Goal: Contribute content

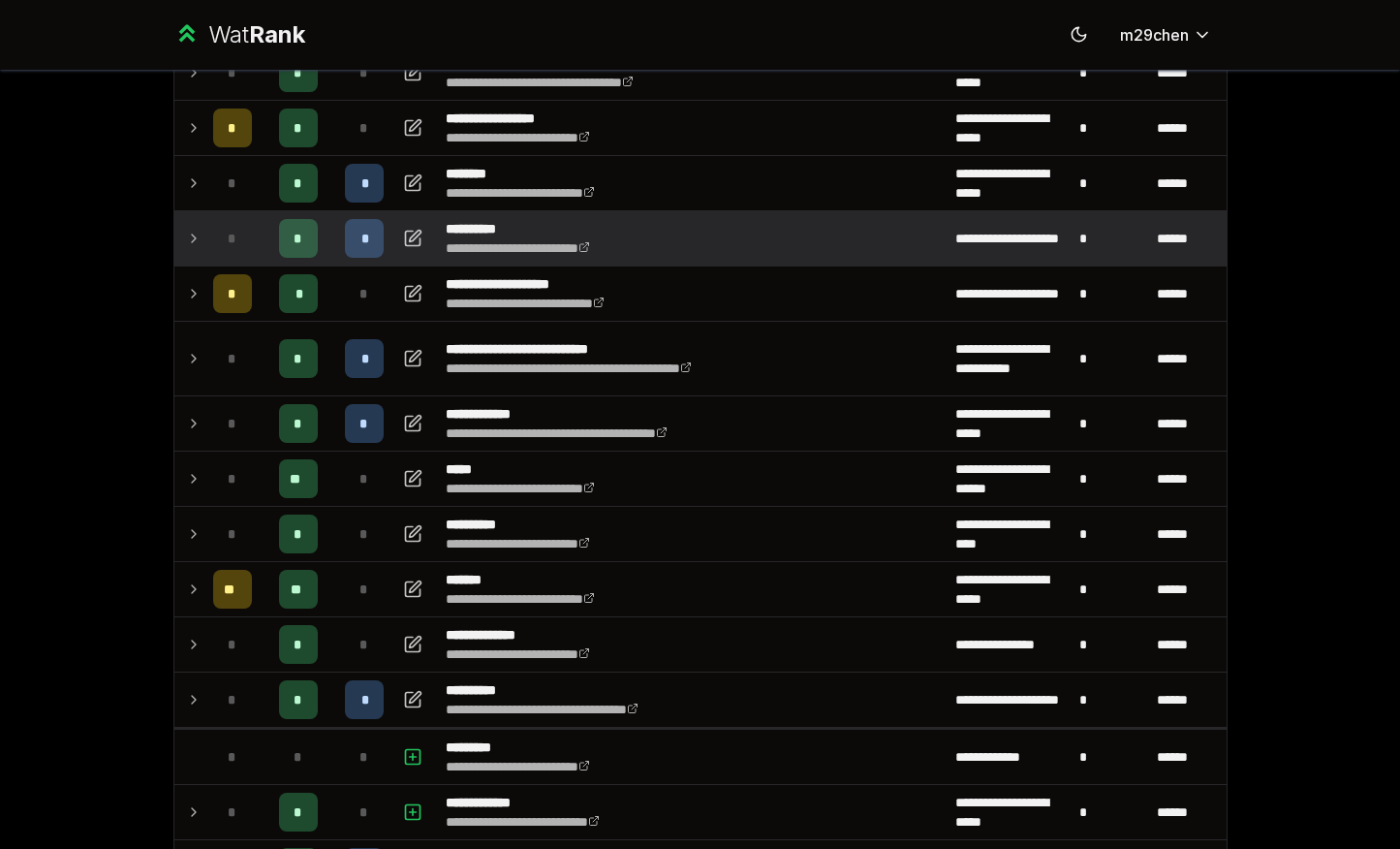
scroll to position [233, 0]
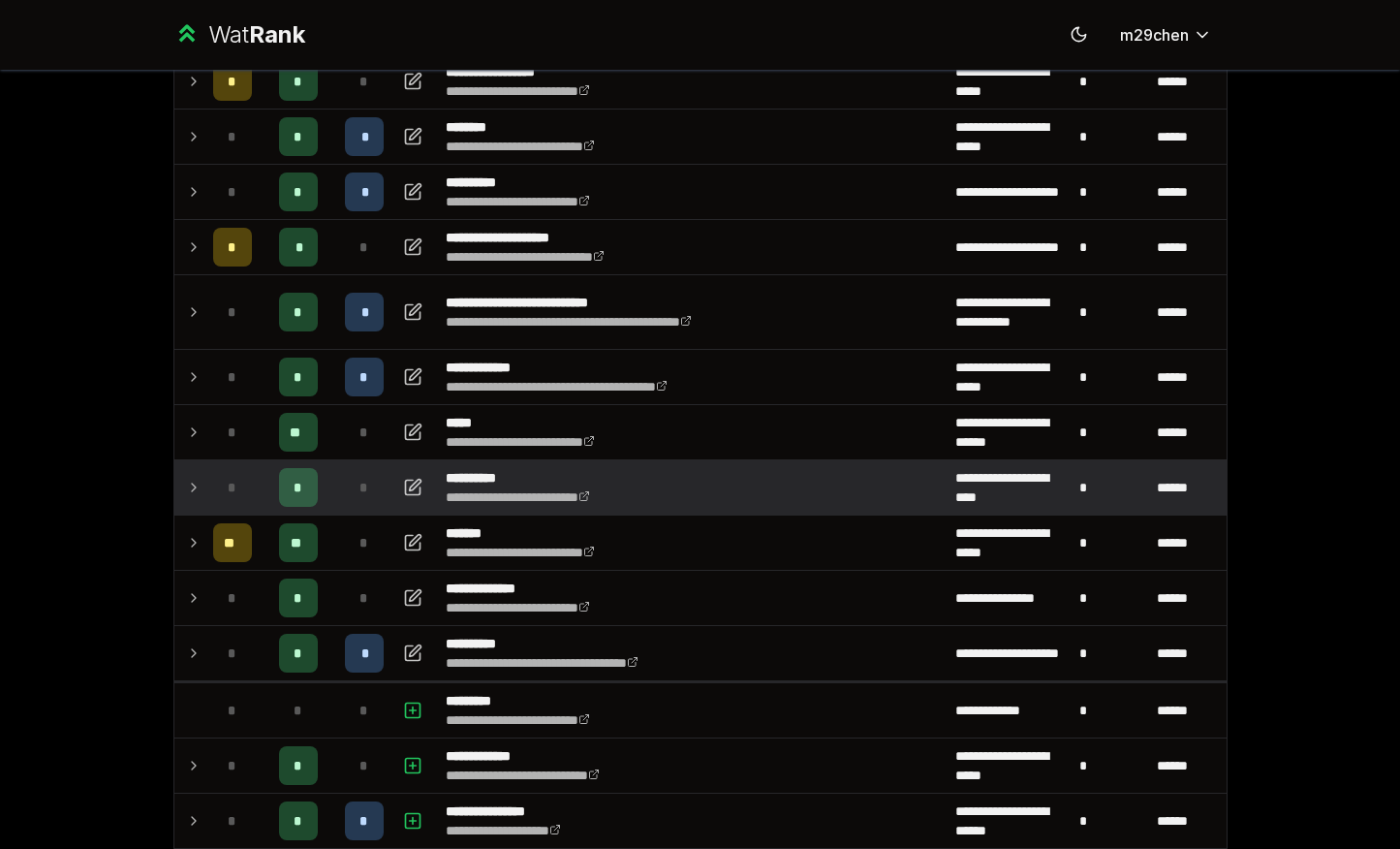
click at [201, 495] on icon at bounding box center [194, 487] width 16 height 24
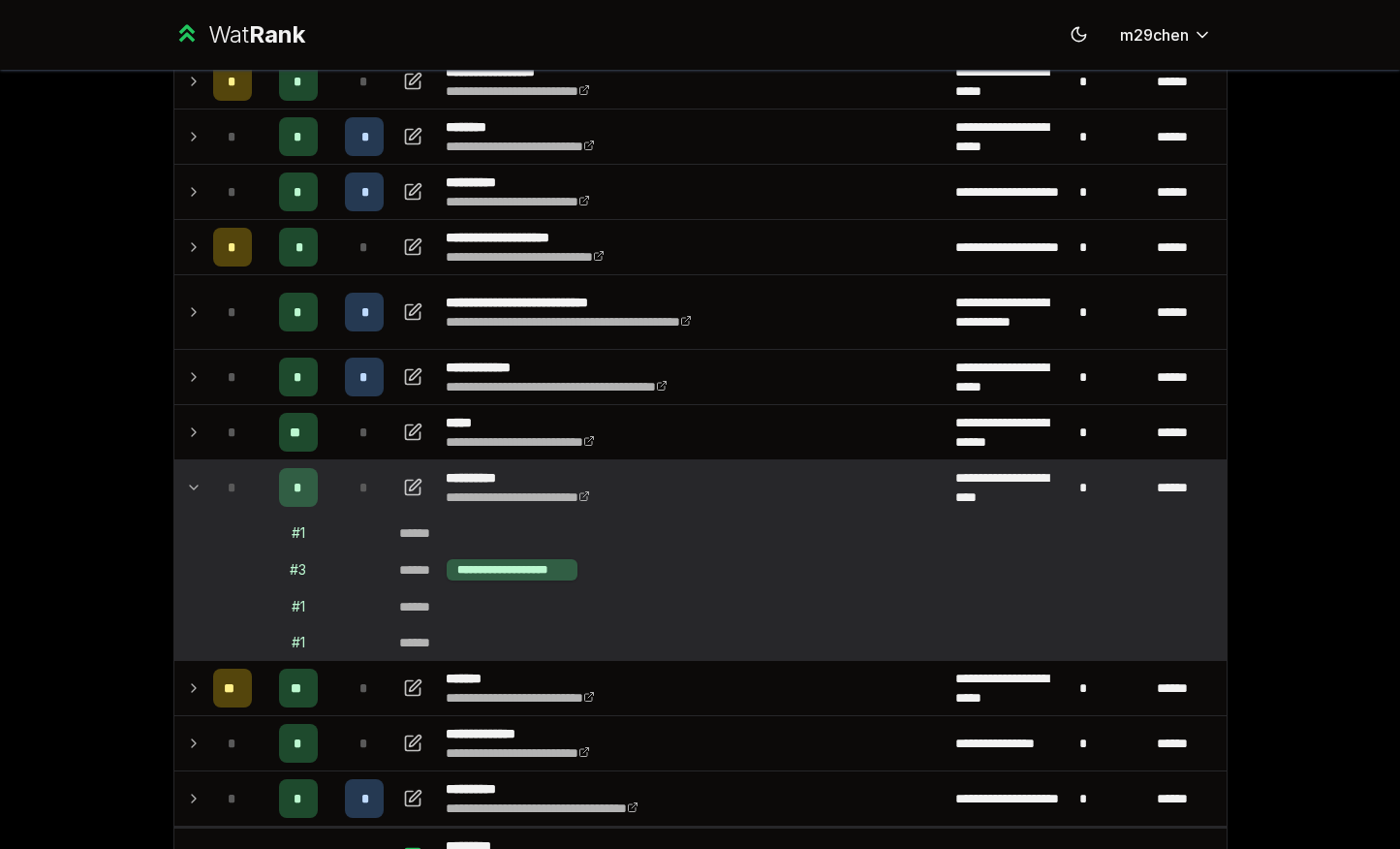
scroll to position [278, 0]
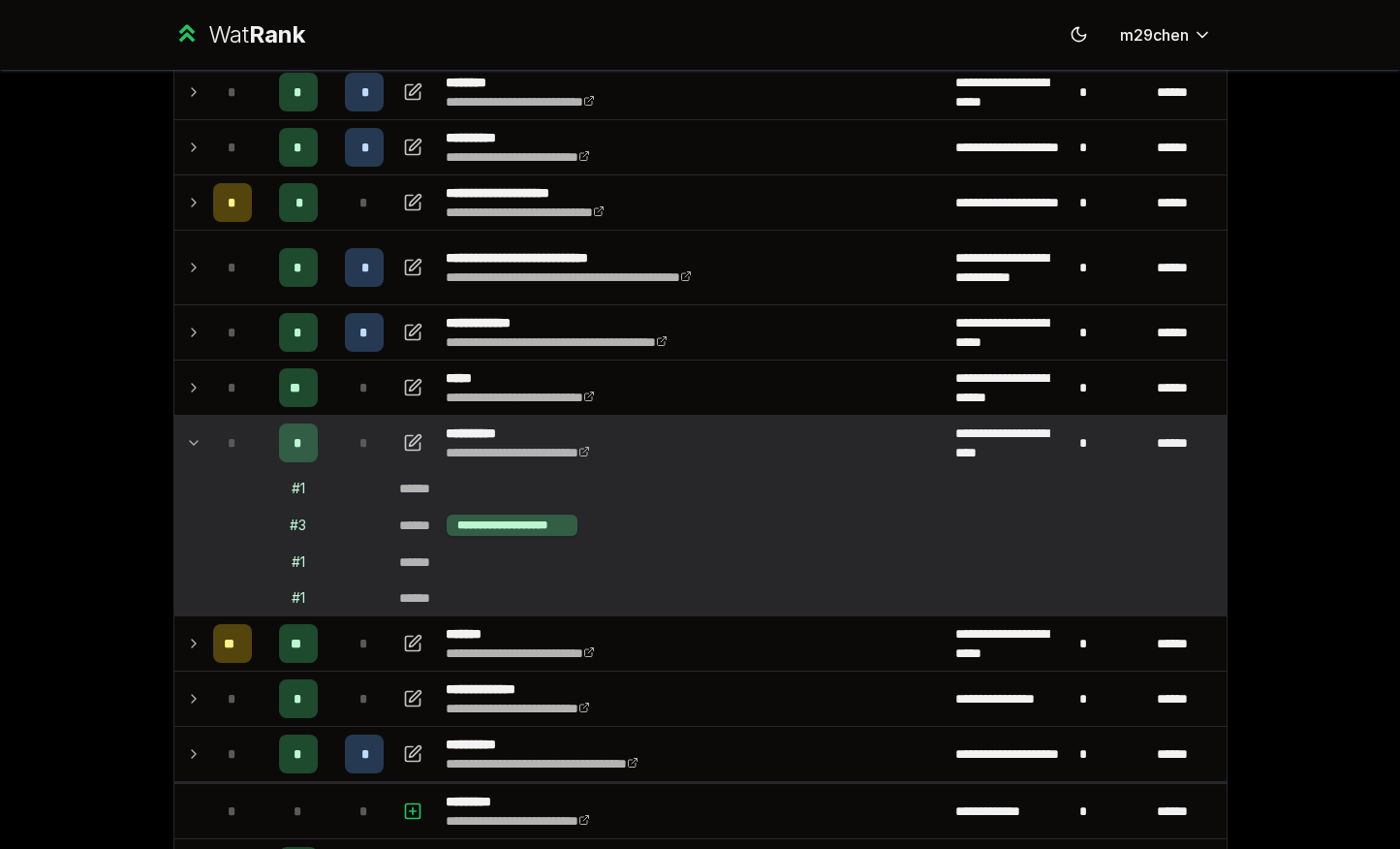
click at [428, 447] on td at bounding box center [414, 442] width 46 height 54
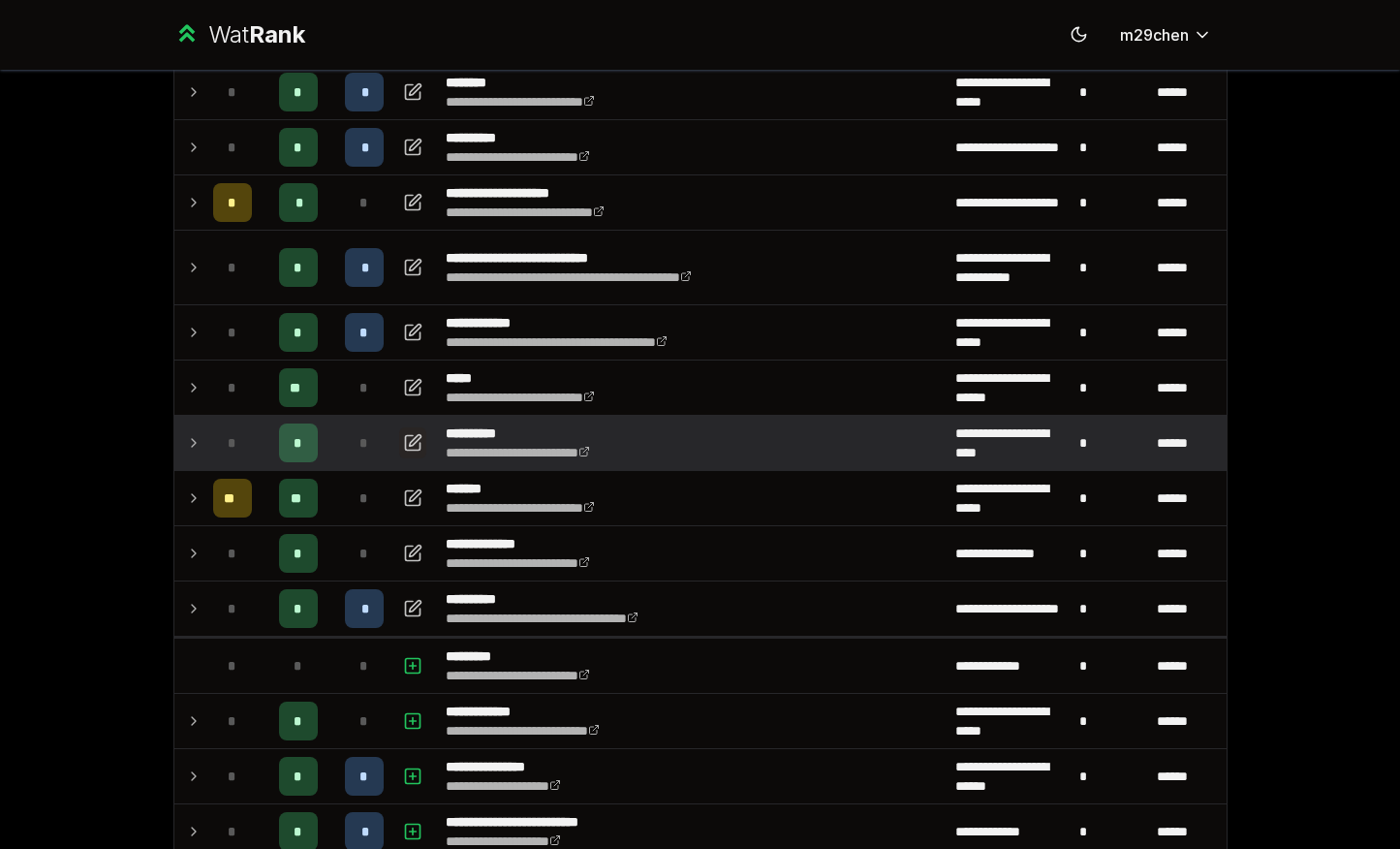
click at [411, 445] on icon "button" at bounding box center [413, 443] width 20 height 24
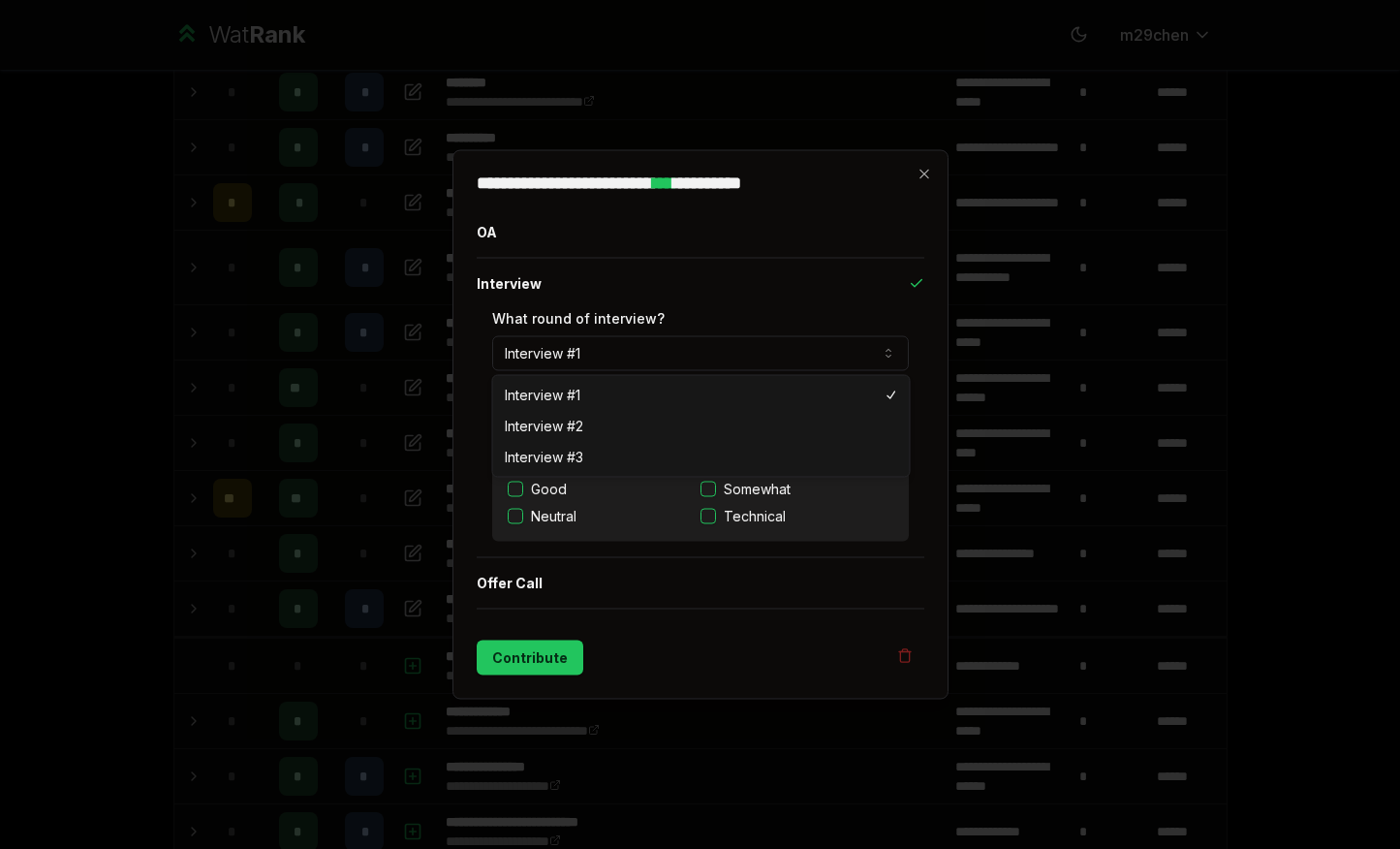
click at [577, 351] on button "Interview #1" at bounding box center [700, 354] width 417 height 35
select select "*"
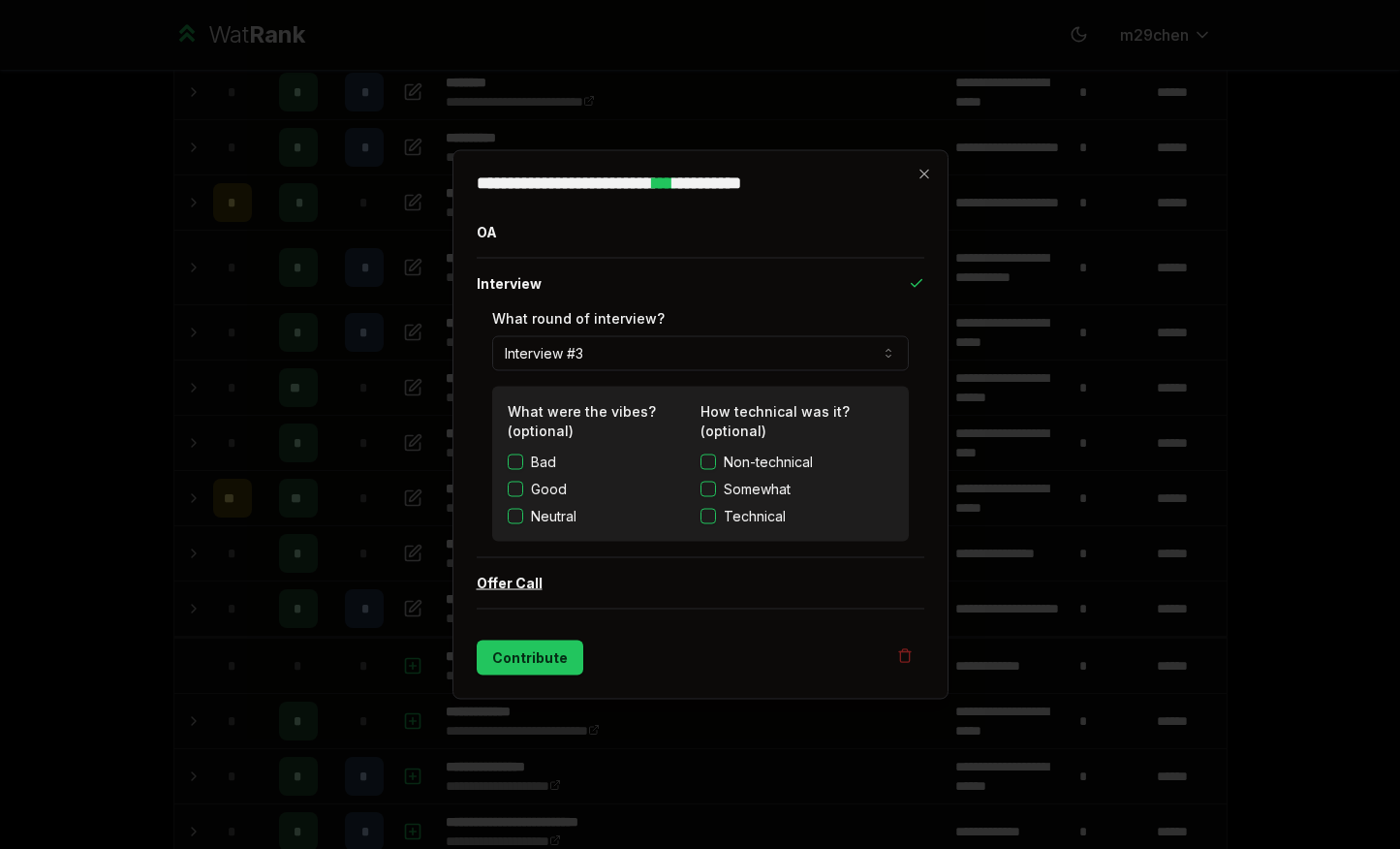
click at [525, 598] on button "Offer Call" at bounding box center [700, 582] width 447 height 50
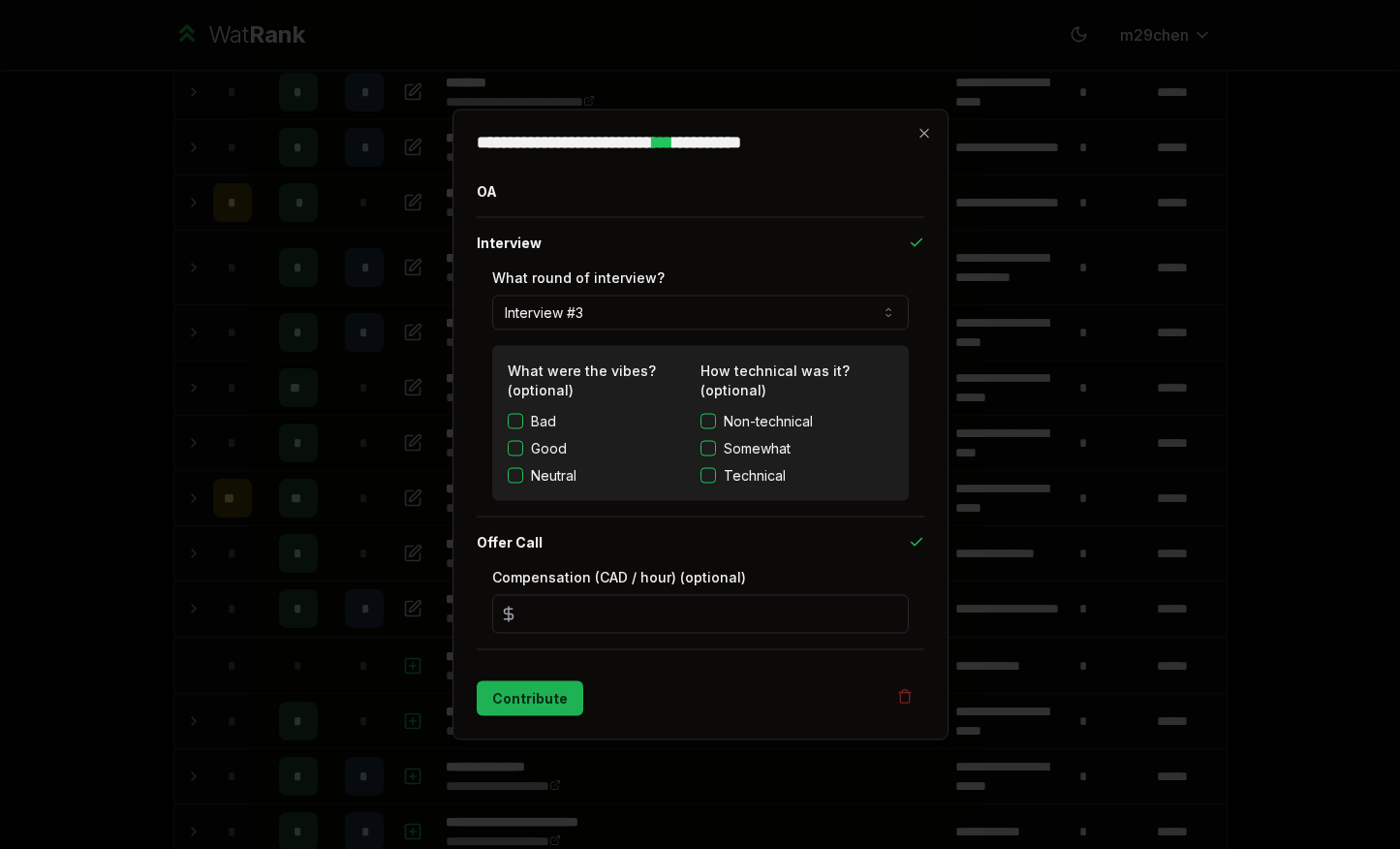
click at [529, 688] on button "Contribute" at bounding box center [529, 699] width 107 height 35
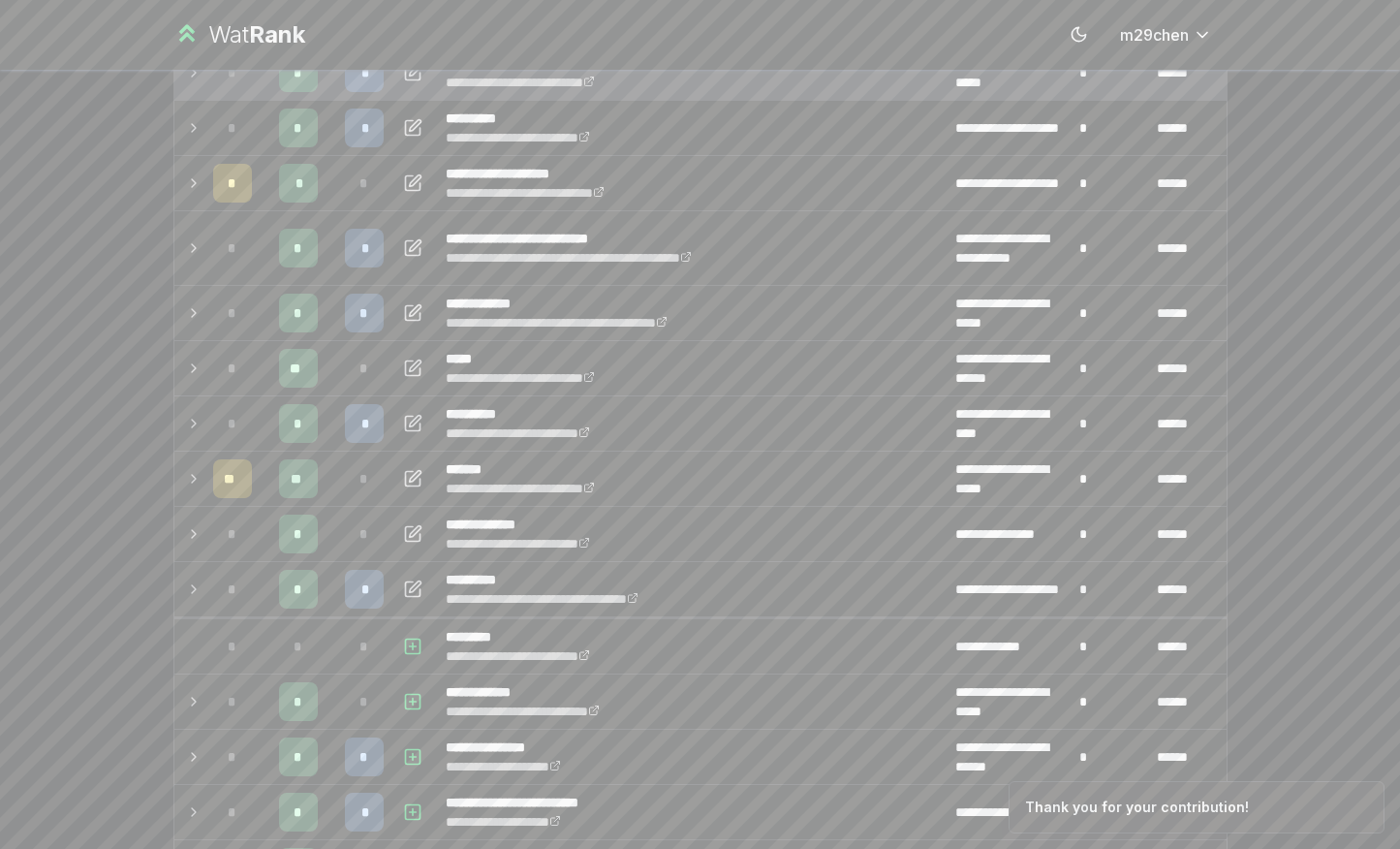
scroll to position [272, 0]
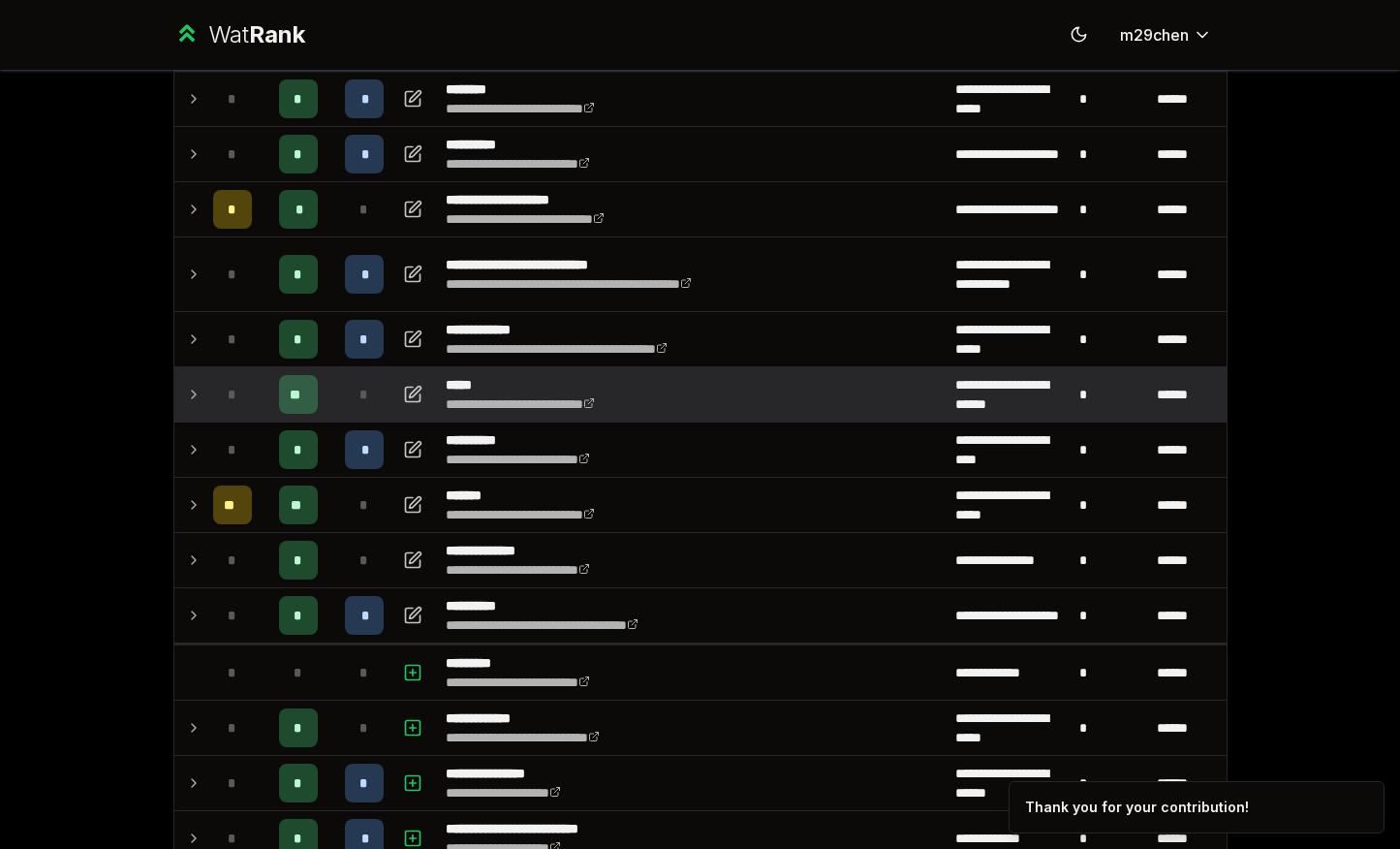
click at [200, 395] on icon at bounding box center [194, 394] width 16 height 24
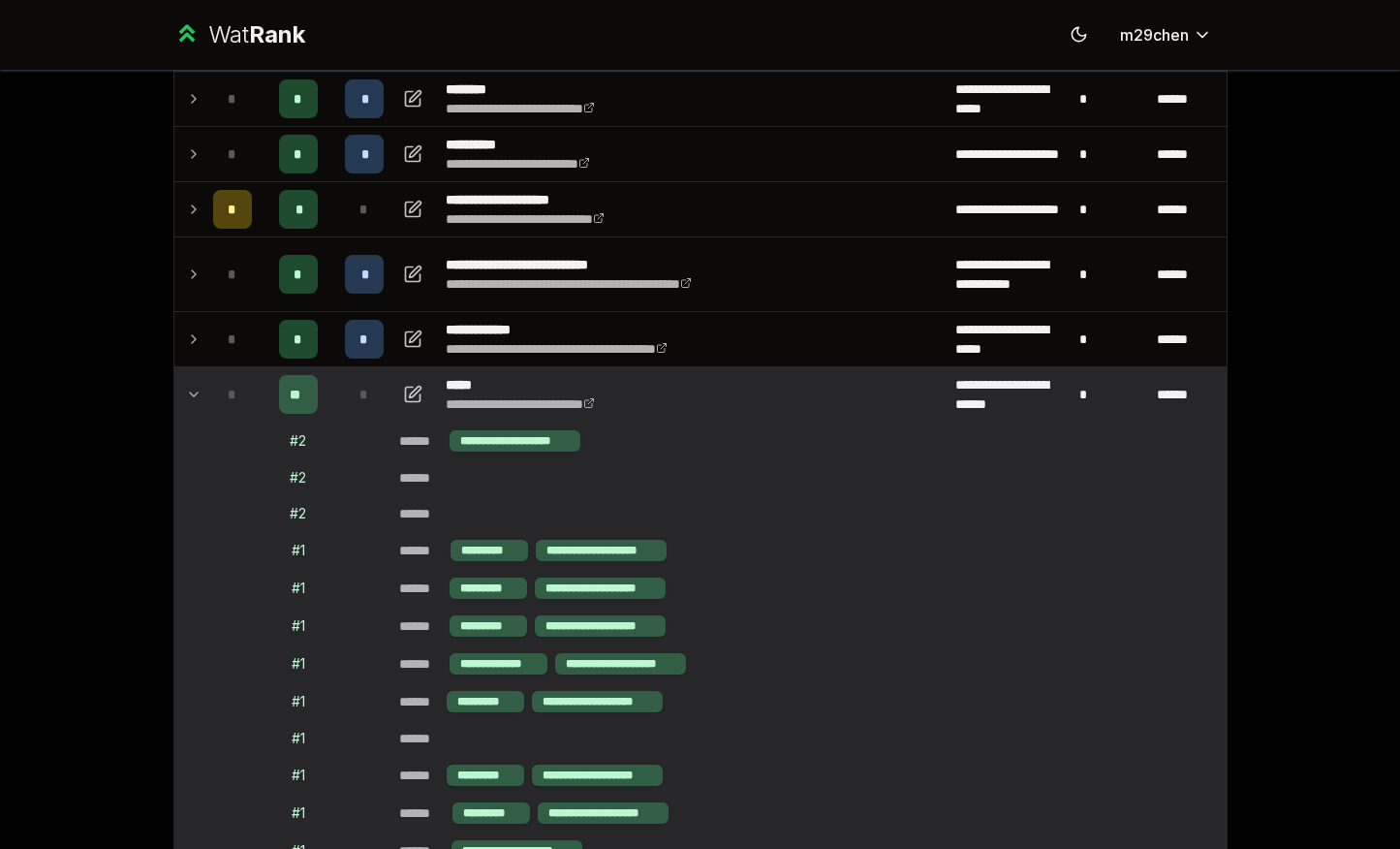
click at [200, 395] on icon at bounding box center [194, 394] width 16 height 24
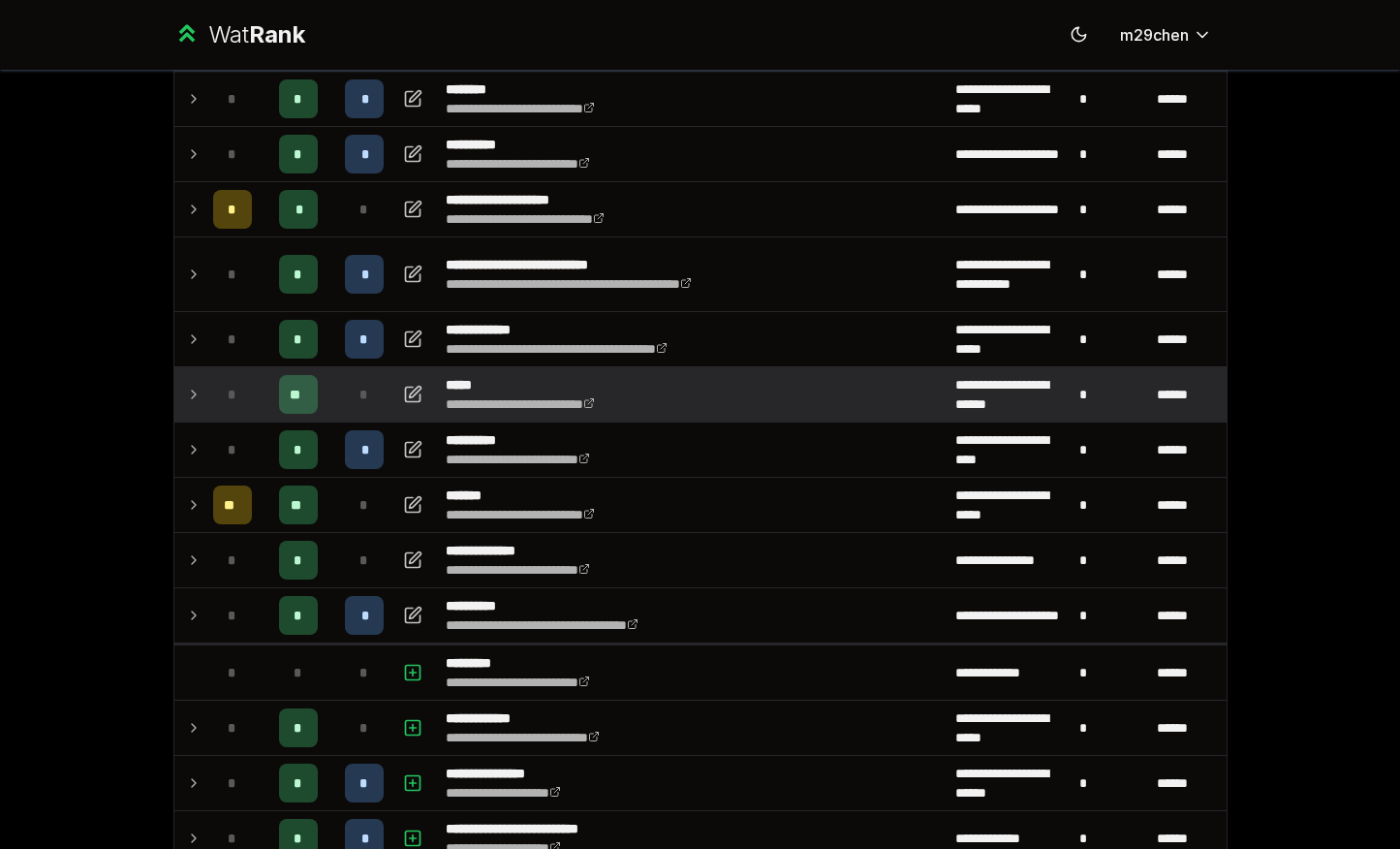
click at [200, 395] on icon at bounding box center [194, 394] width 16 height 24
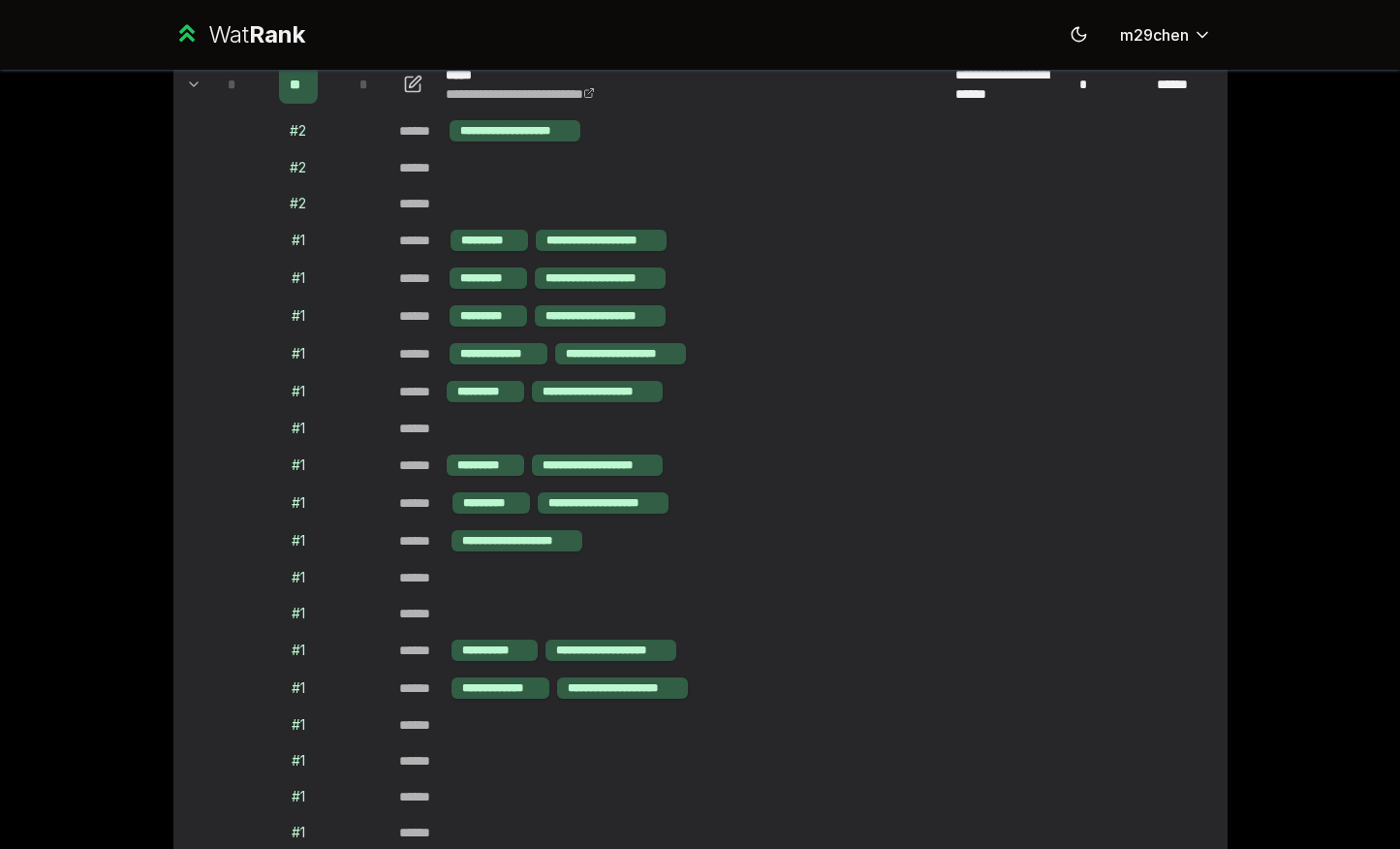
scroll to position [467, 0]
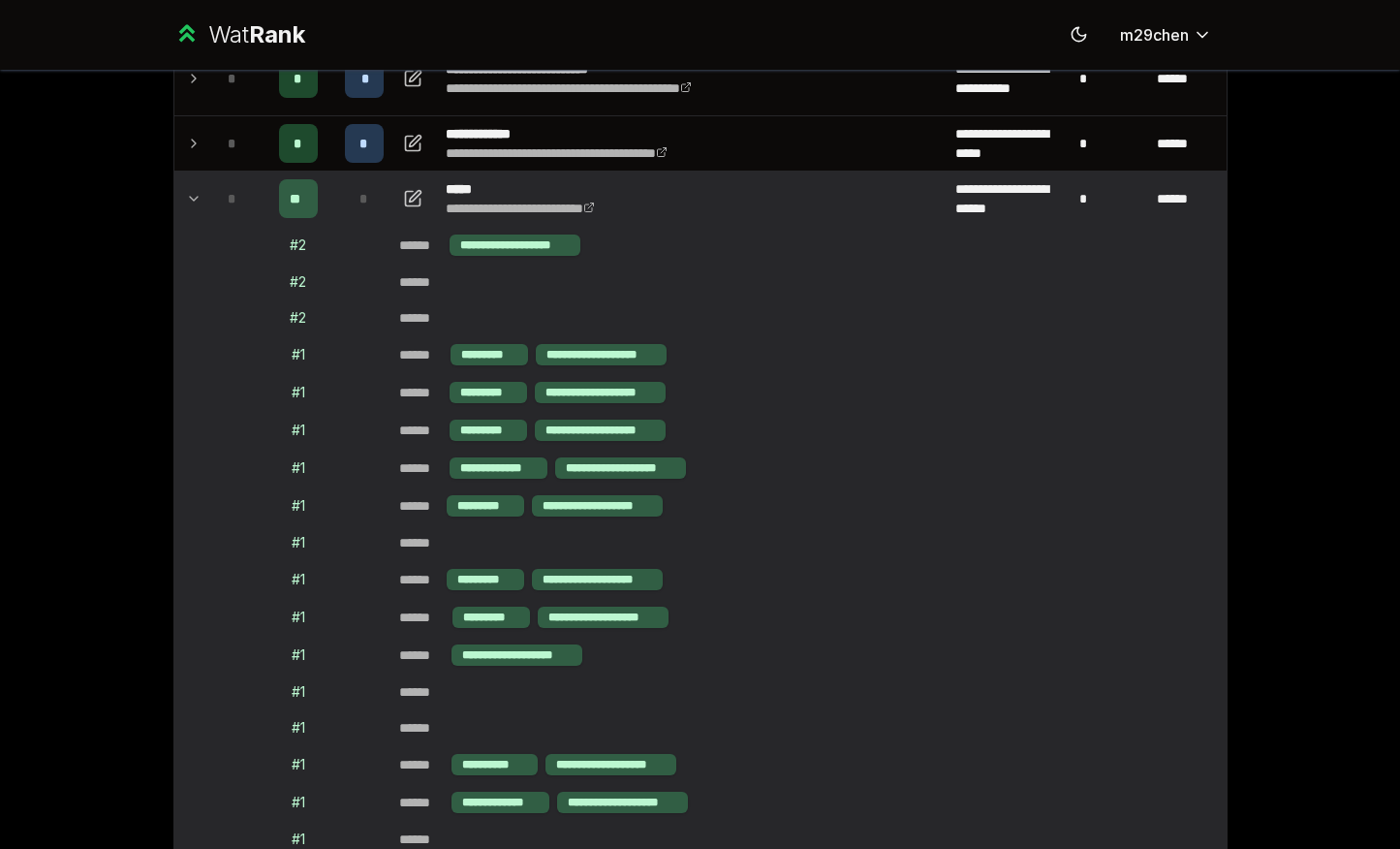
click at [202, 195] on td at bounding box center [190, 198] width 31 height 54
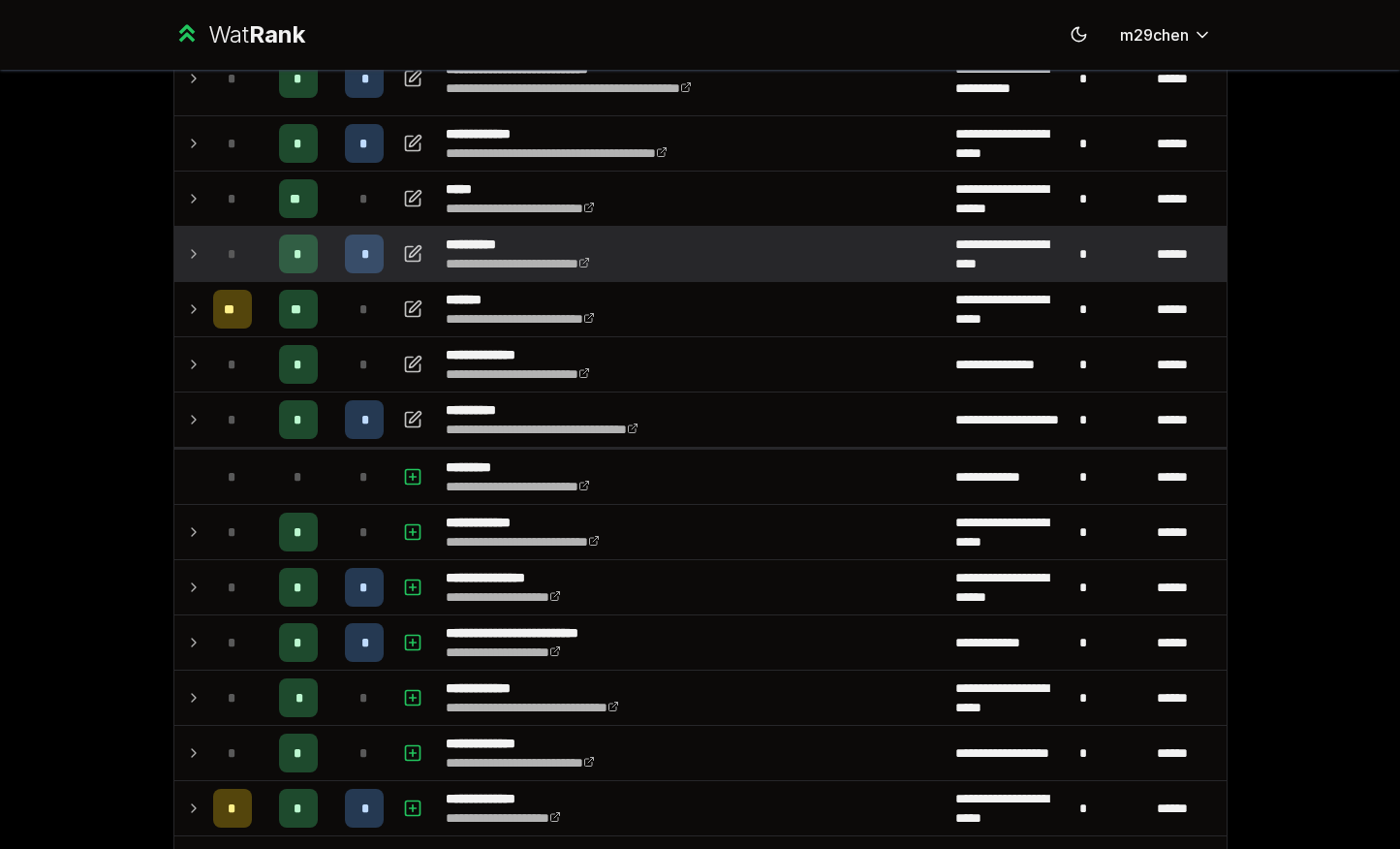
click at [208, 252] on td "*" at bounding box center [231, 253] width 54 height 54
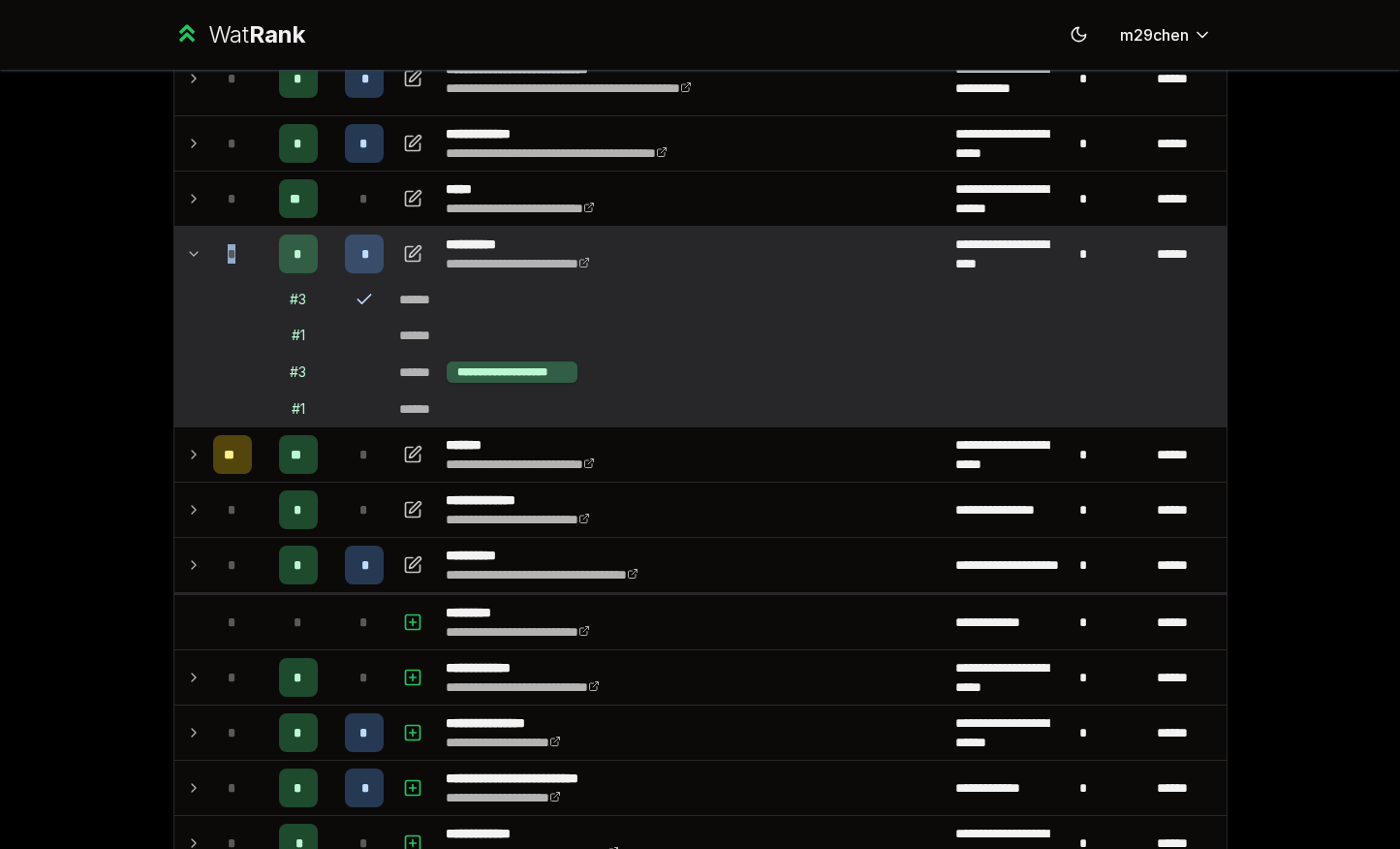
click at [208, 252] on td "*" at bounding box center [231, 253] width 54 height 54
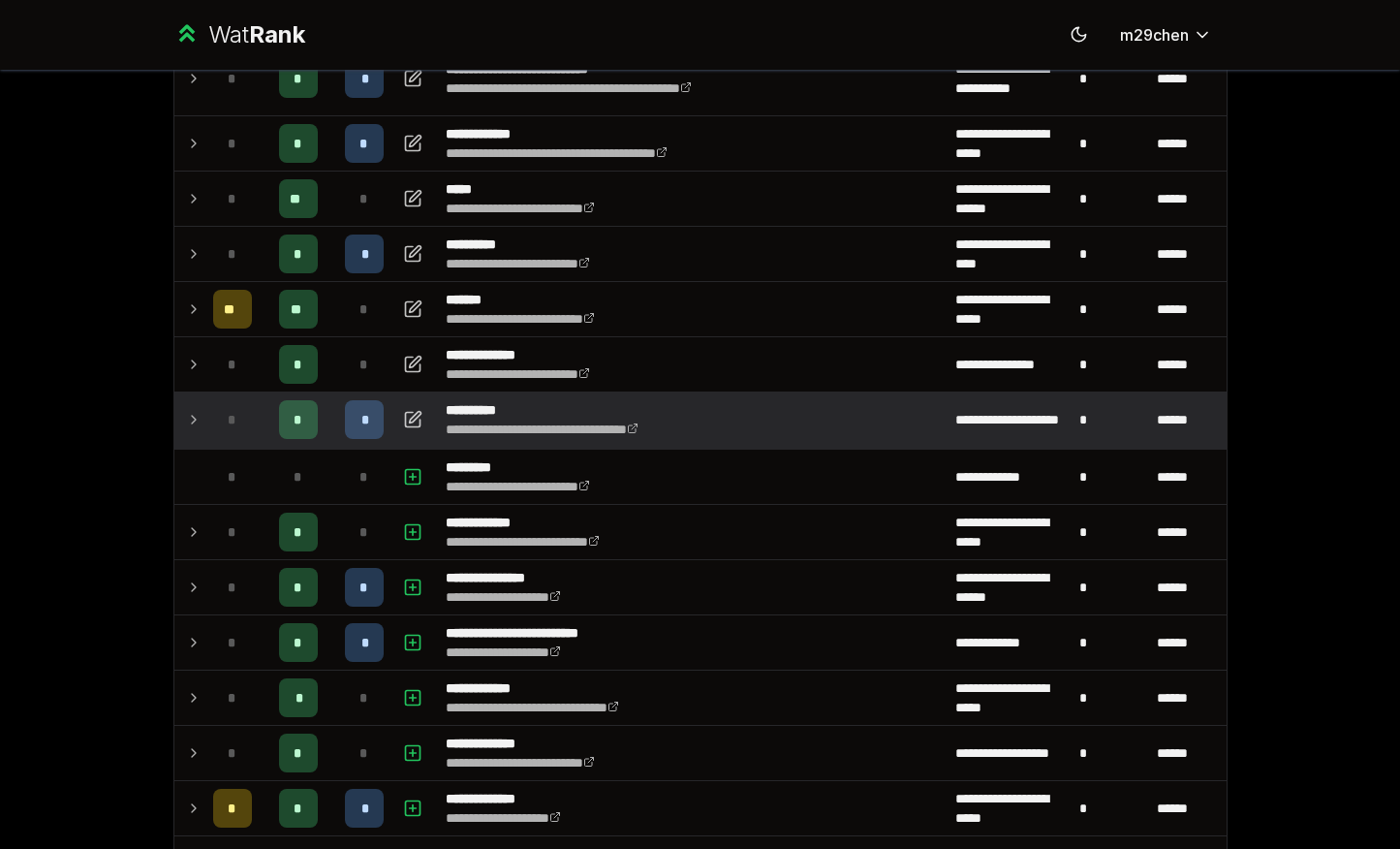
click at [218, 413] on div "*" at bounding box center [232, 420] width 39 height 39
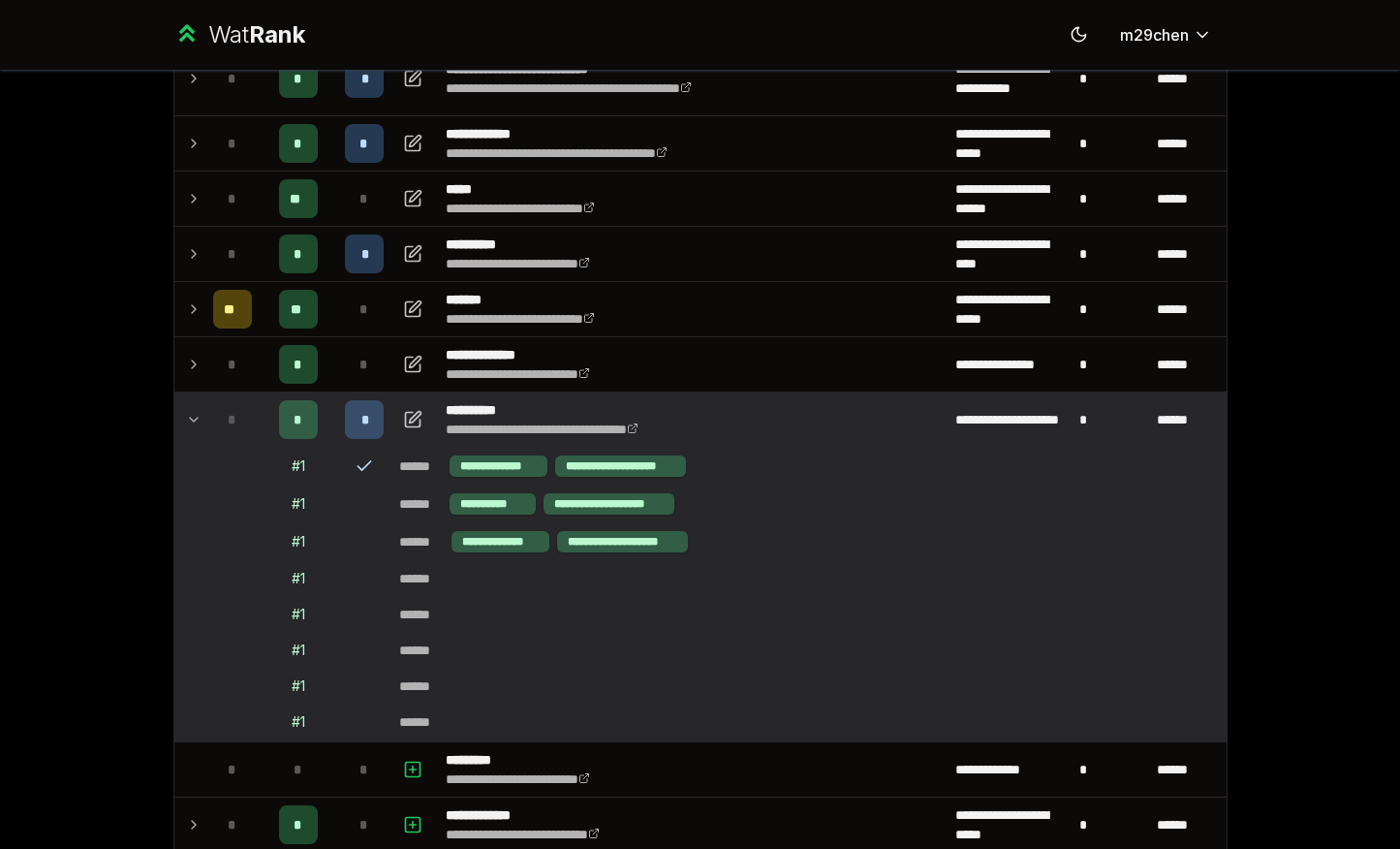
click at [218, 413] on div "*" at bounding box center [232, 420] width 39 height 39
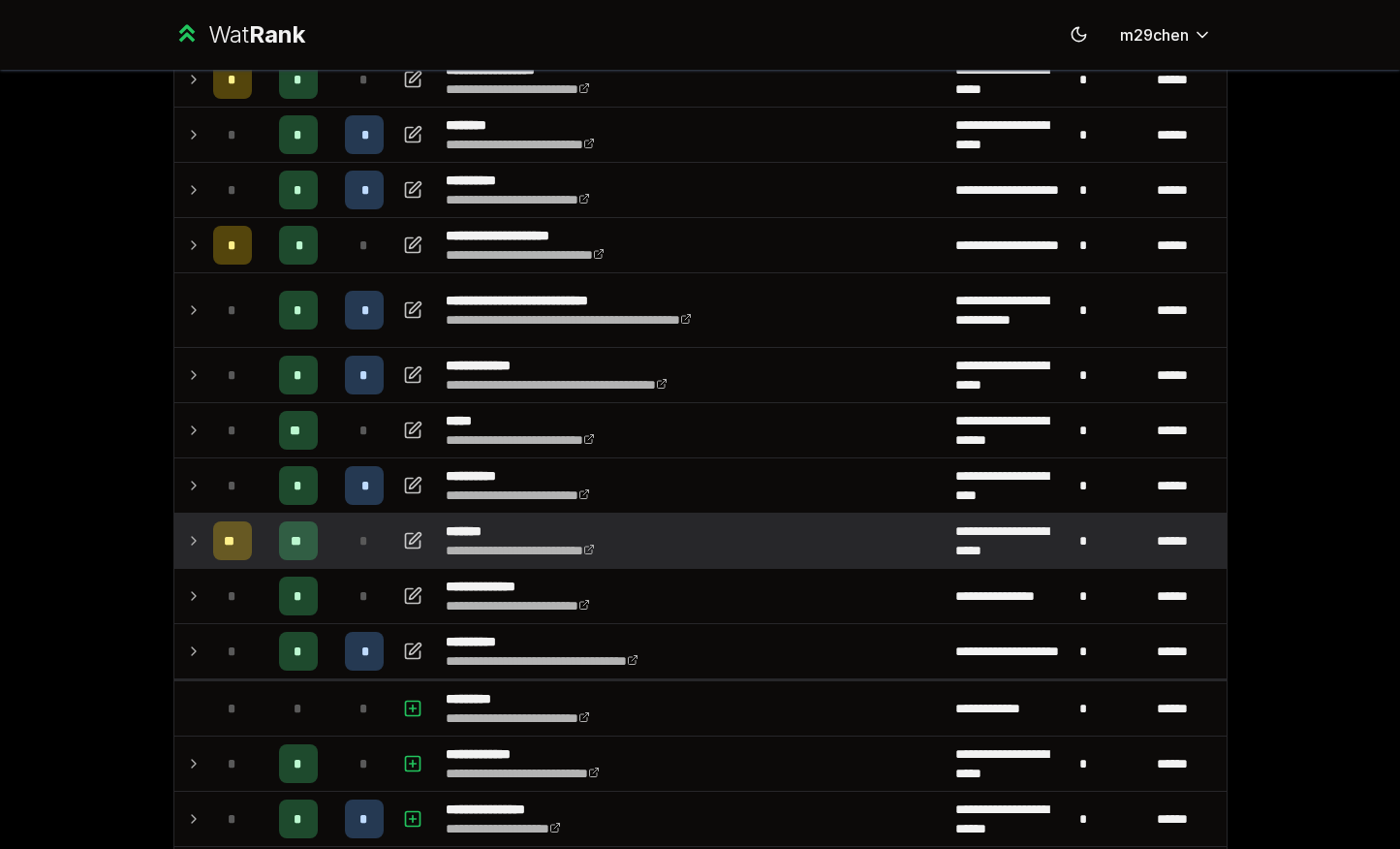
scroll to position [0, 0]
